Goal: Navigation & Orientation: Find specific page/section

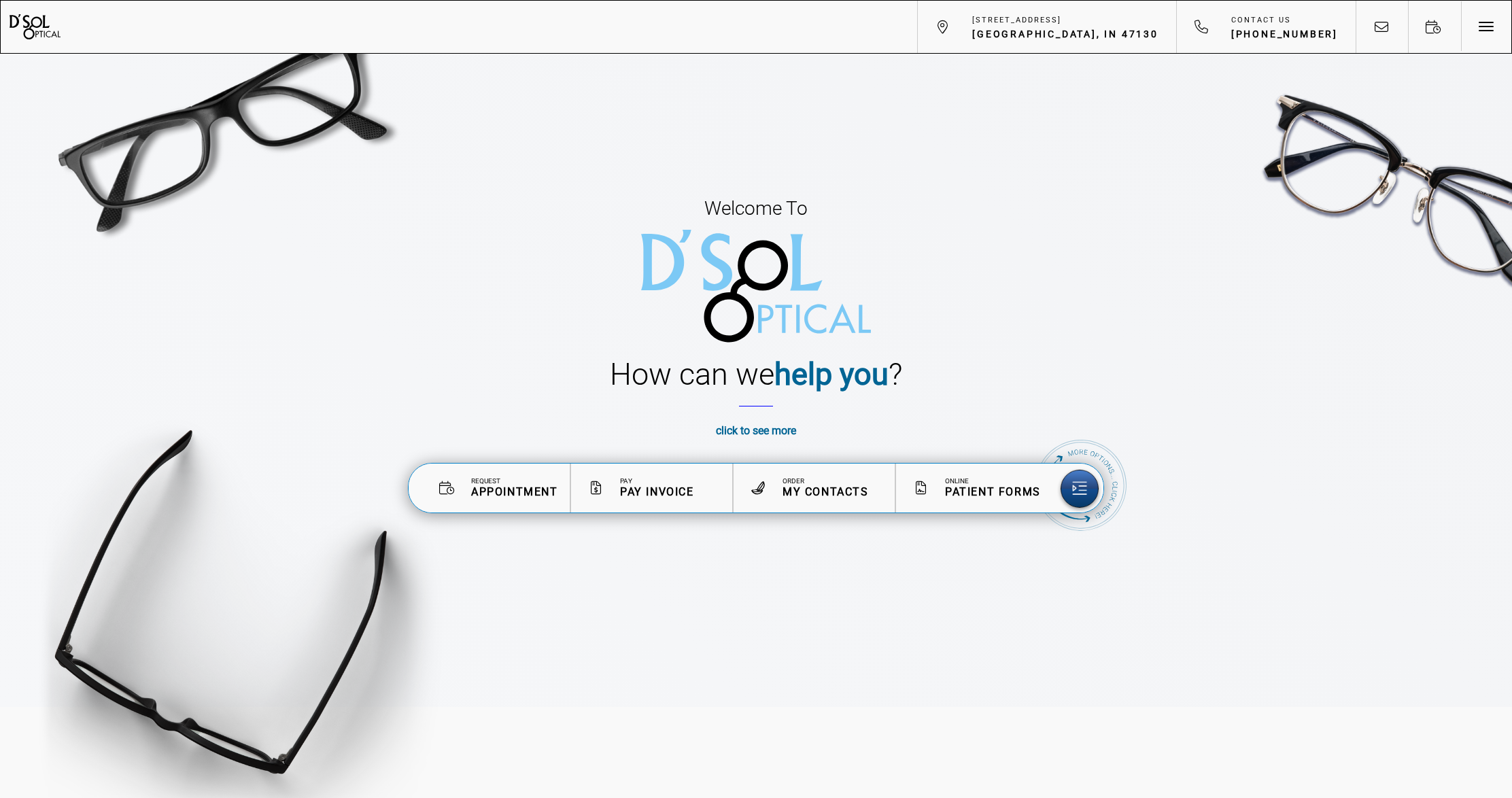
click at [679, 268] on div at bounding box center [756, 286] width 292 height 113
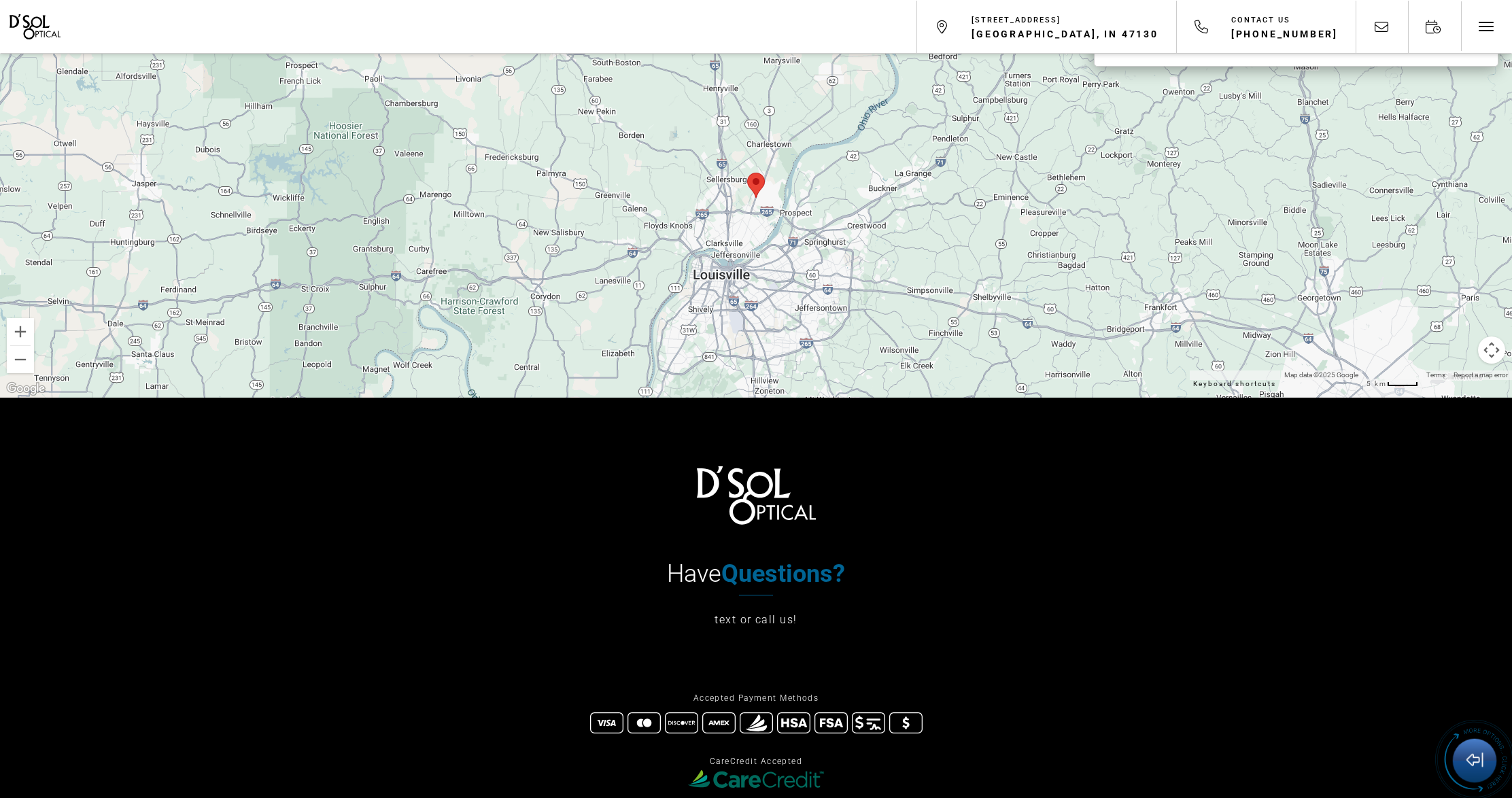
scroll to position [9186, 0]
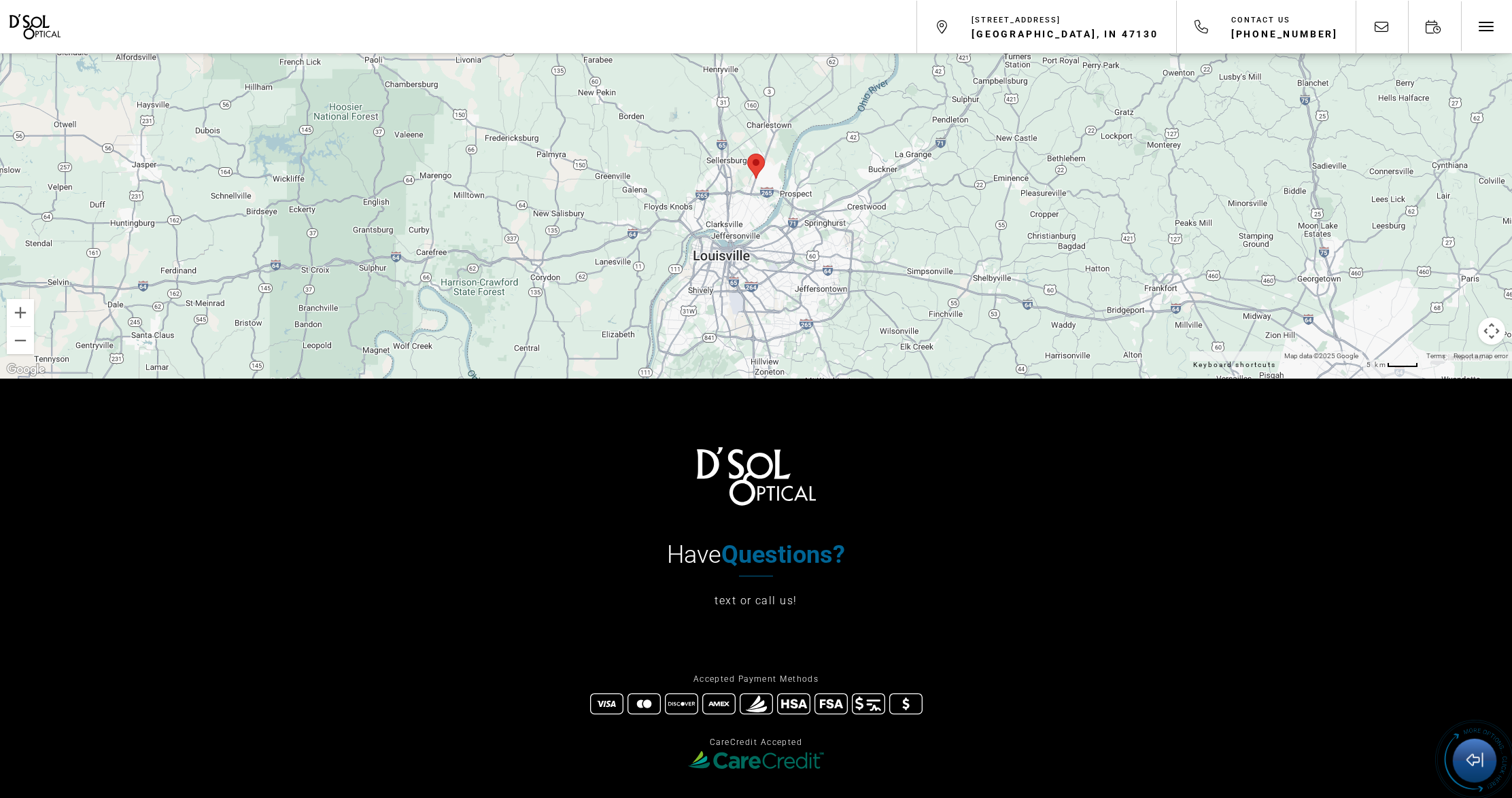
click at [749, 446] on link "D'Sol Optical" at bounding box center [756, 476] width 137 height 60
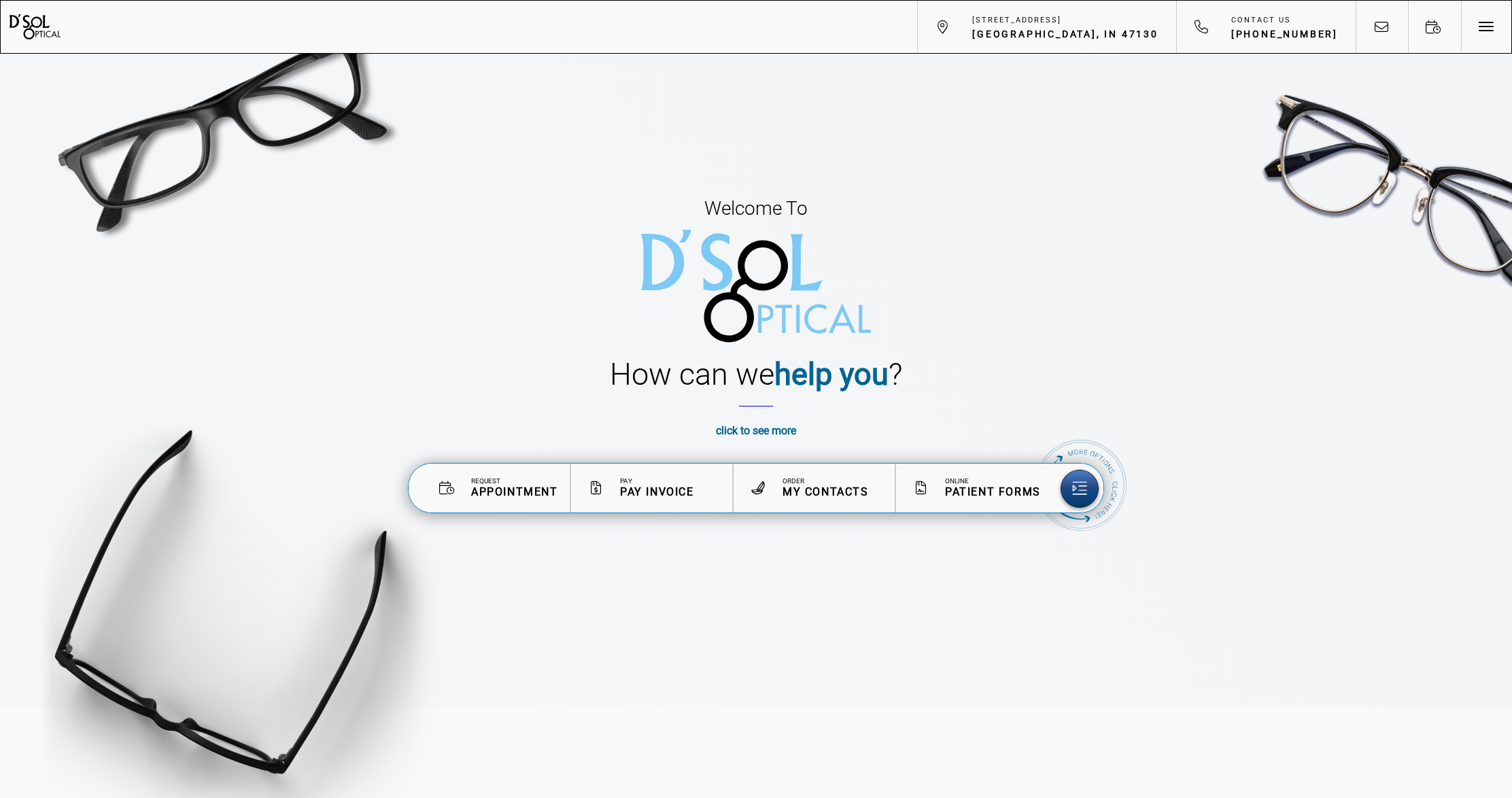
drag, startPoint x: 649, startPoint y: 259, endPoint x: 762, endPoint y: 278, distance: 114.6
click at [762, 278] on div at bounding box center [756, 286] width 292 height 113
drag, startPoint x: 748, startPoint y: 283, endPoint x: 836, endPoint y: 255, distance: 92.3
click at [836, 255] on div at bounding box center [756, 286] width 292 height 113
